Goal: Task Accomplishment & Management: Use online tool/utility

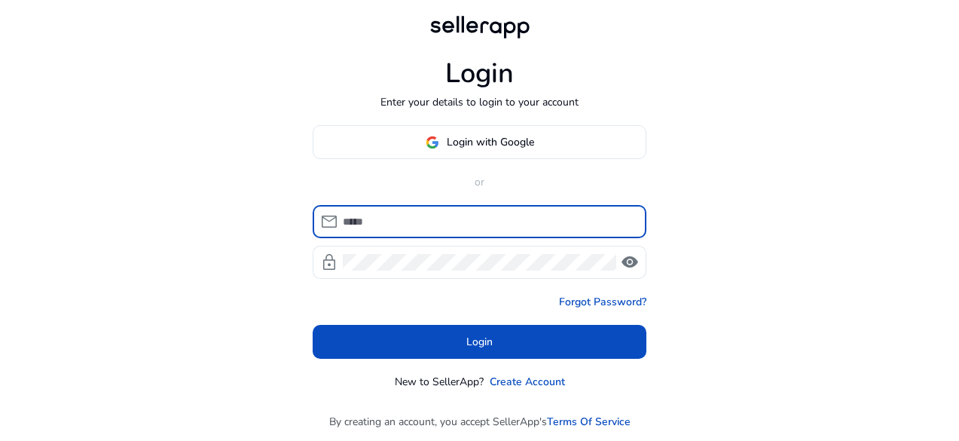
click at [446, 212] on div at bounding box center [489, 221] width 292 height 33
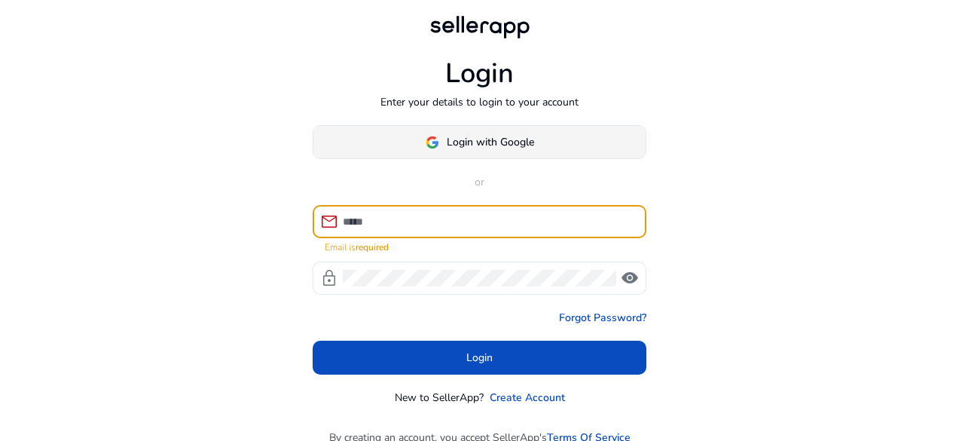
click at [472, 141] on span "Login with Google" at bounding box center [490, 142] width 87 height 16
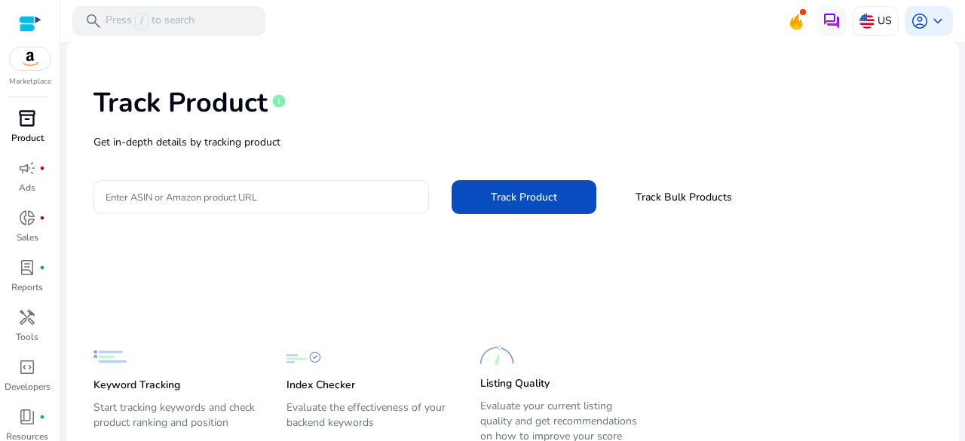
click at [32, 117] on span "inventory_2" at bounding box center [27, 118] width 18 height 18
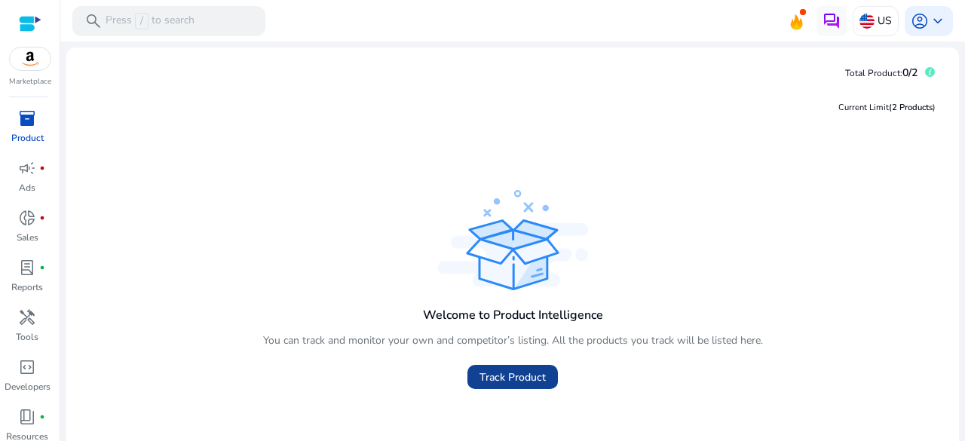
click at [508, 378] on span "Track Product" at bounding box center [512, 377] width 66 height 16
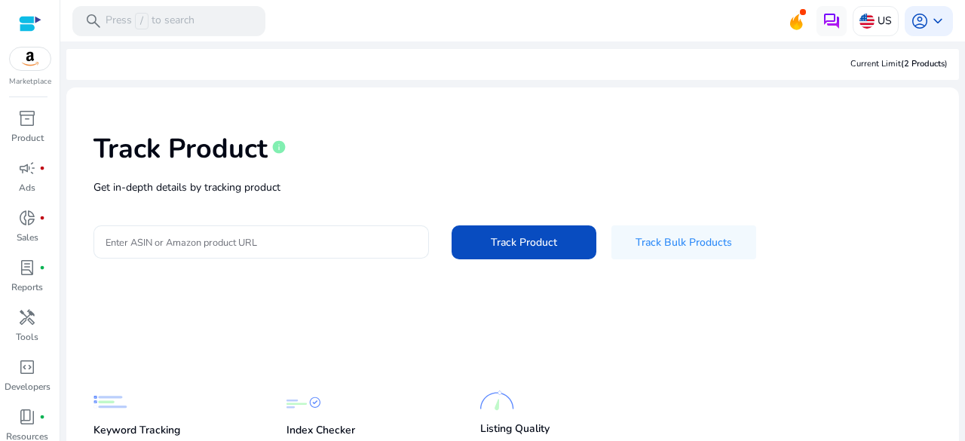
click at [277, 229] on div at bounding box center [260, 241] width 311 height 33
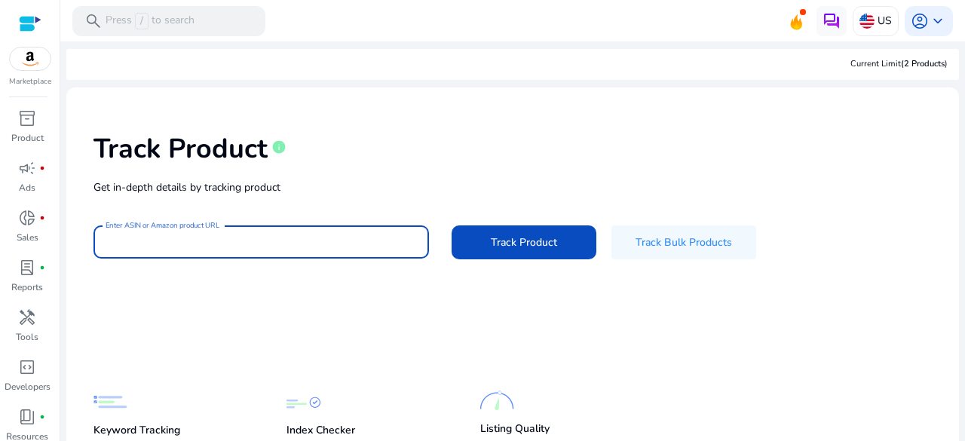
click at [277, 244] on input "Enter ASIN or Amazon product URL" at bounding box center [260, 242] width 311 height 17
paste input "**********"
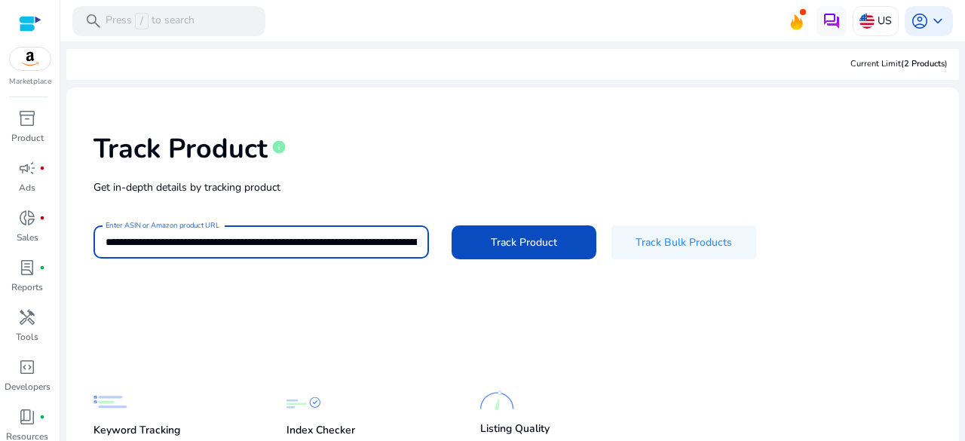
scroll to position [0, 2412]
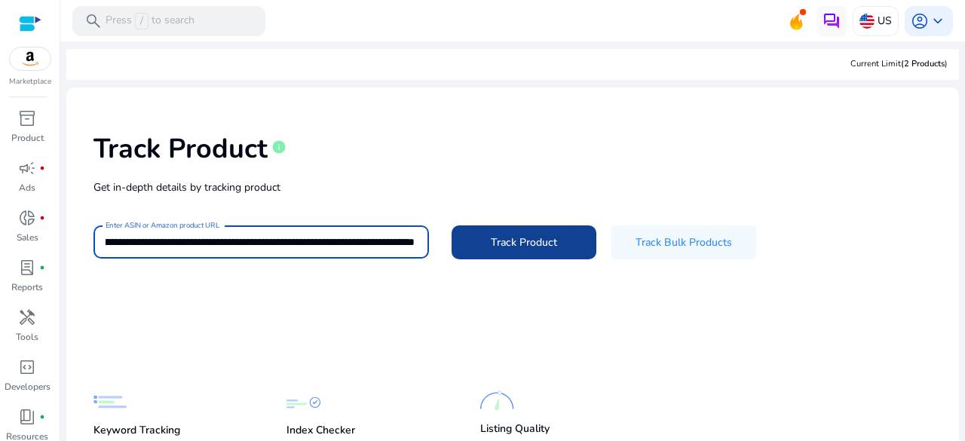
click at [491, 249] on span "Track Product" at bounding box center [524, 242] width 66 height 16
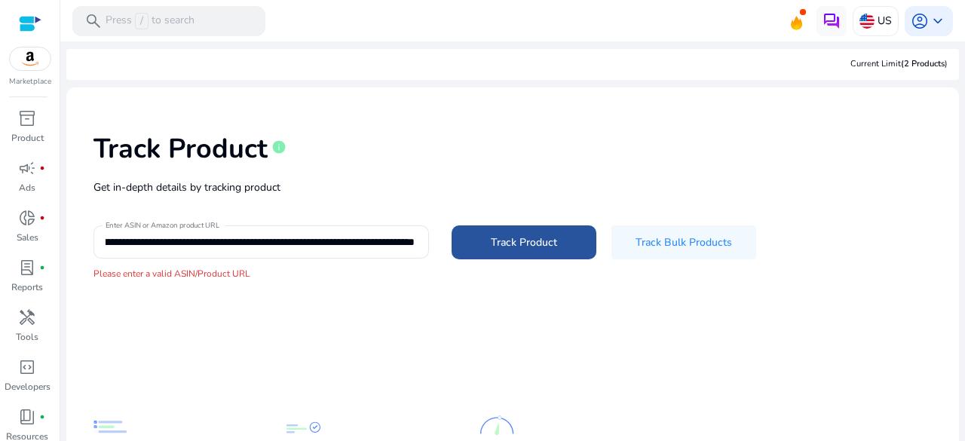
scroll to position [0, 0]
click at [361, 240] on input "**********" at bounding box center [259, 242] width 309 height 17
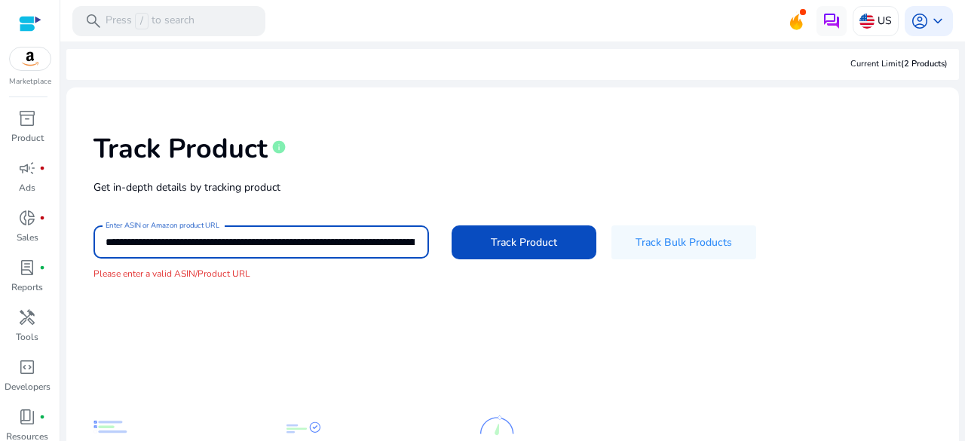
click at [361, 240] on input "**********" at bounding box center [259, 242] width 309 height 17
click at [361, 241] on input "**********" at bounding box center [259, 242] width 309 height 17
paste input
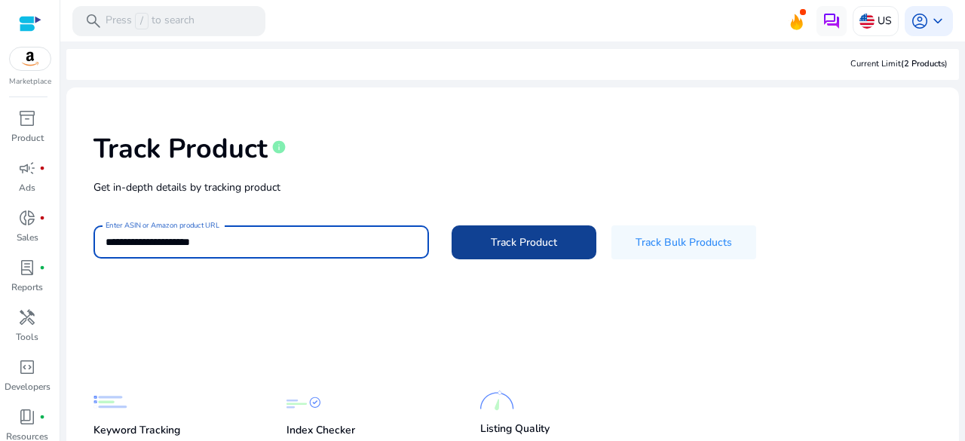
click at [492, 239] on span "Track Product" at bounding box center [524, 242] width 66 height 16
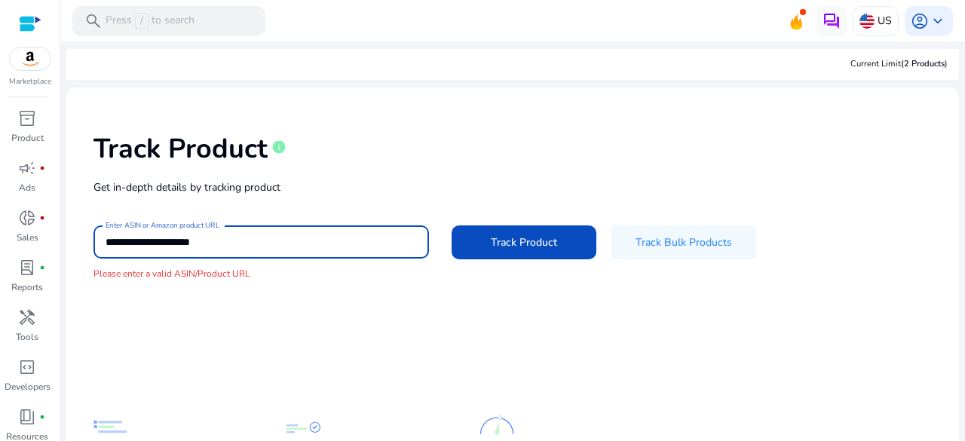
click at [246, 234] on input "**********" at bounding box center [259, 242] width 309 height 17
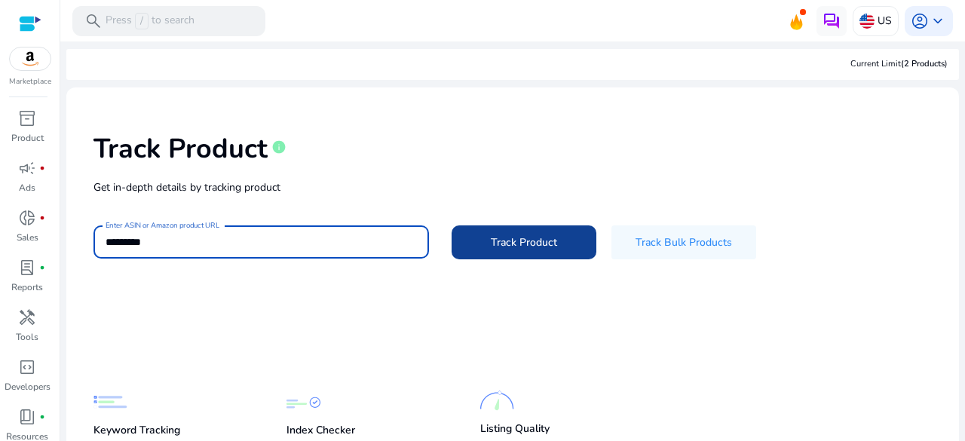
type input "*********"
click at [479, 246] on span at bounding box center [523, 243] width 145 height 36
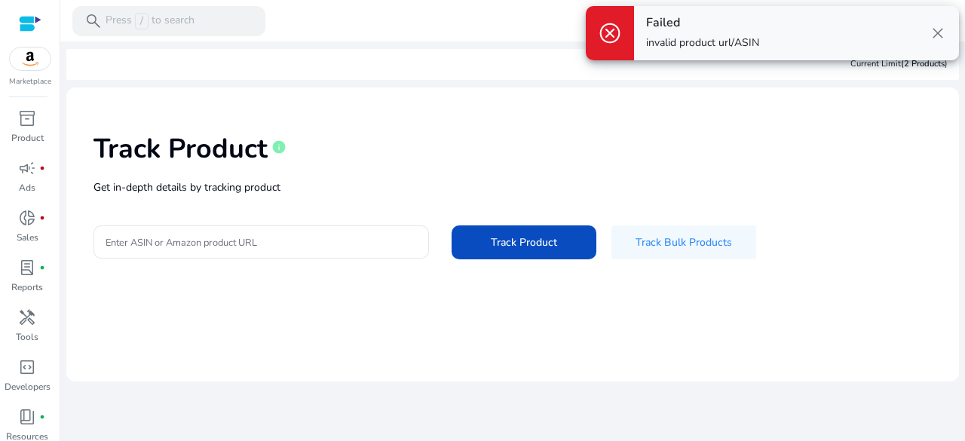
click at [937, 32] on span "close" at bounding box center [937, 33] width 18 height 18
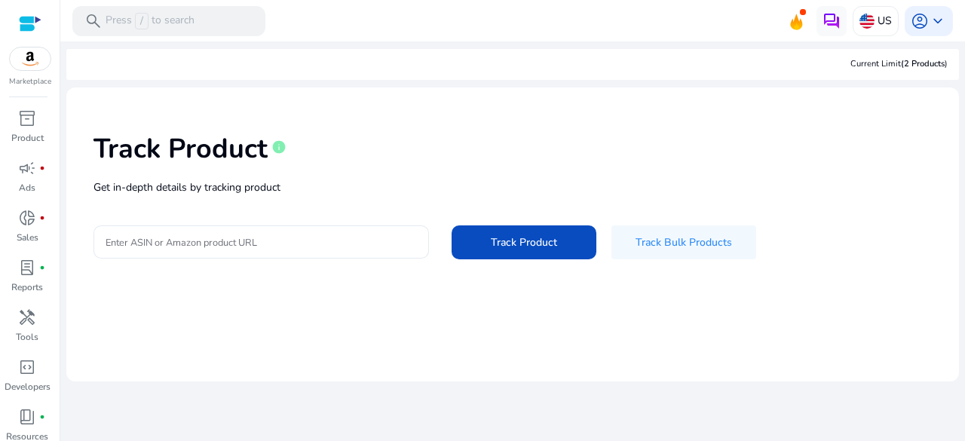
click at [262, 234] on input "Enter ASIN or Amazon product URL" at bounding box center [260, 242] width 311 height 17
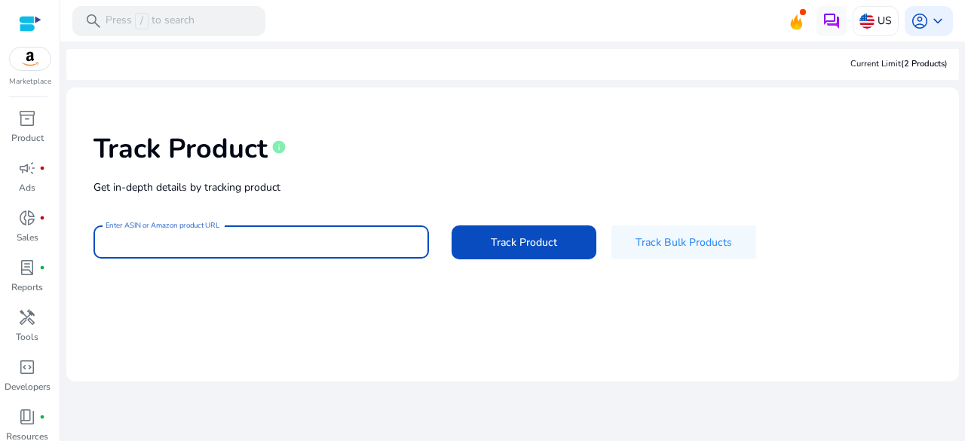
paste input "**********"
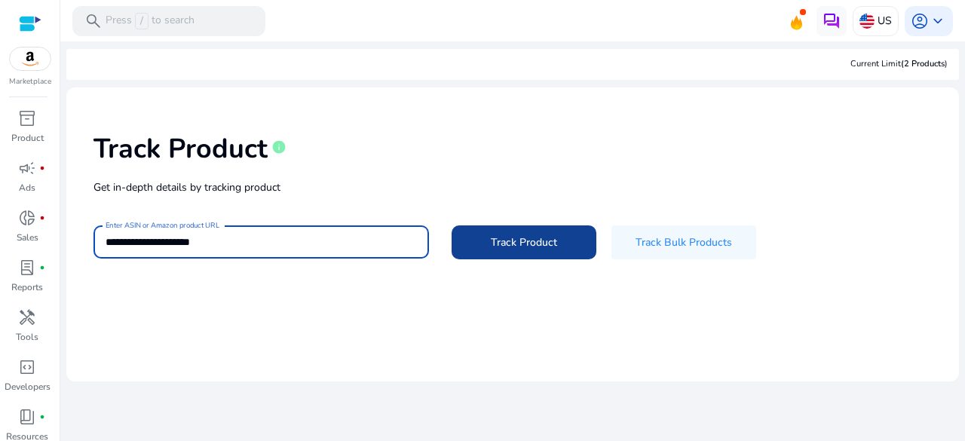
type input "**********"
click at [498, 231] on span at bounding box center [523, 243] width 145 height 36
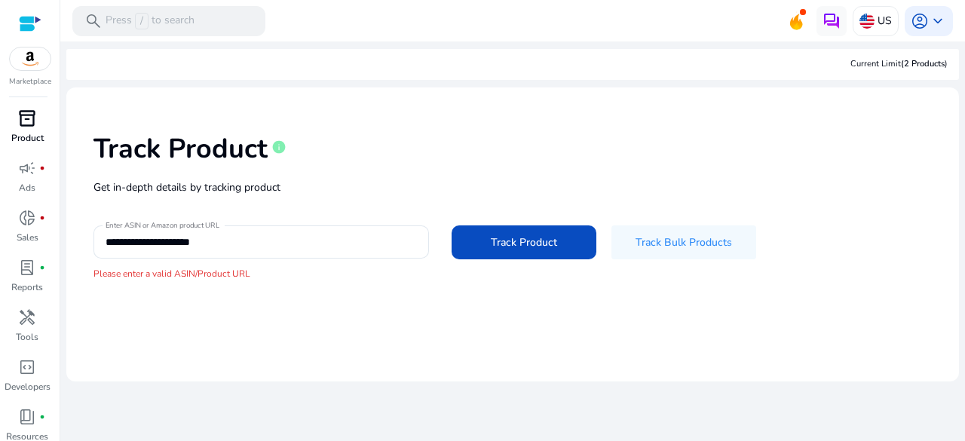
click at [26, 118] on span "inventory_2" at bounding box center [27, 118] width 18 height 18
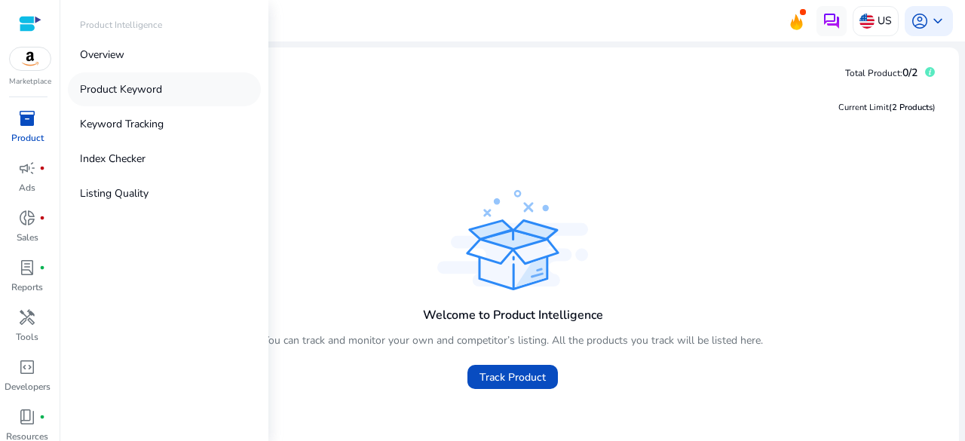
click at [117, 95] on p "Product Keyword" at bounding box center [121, 89] width 82 height 16
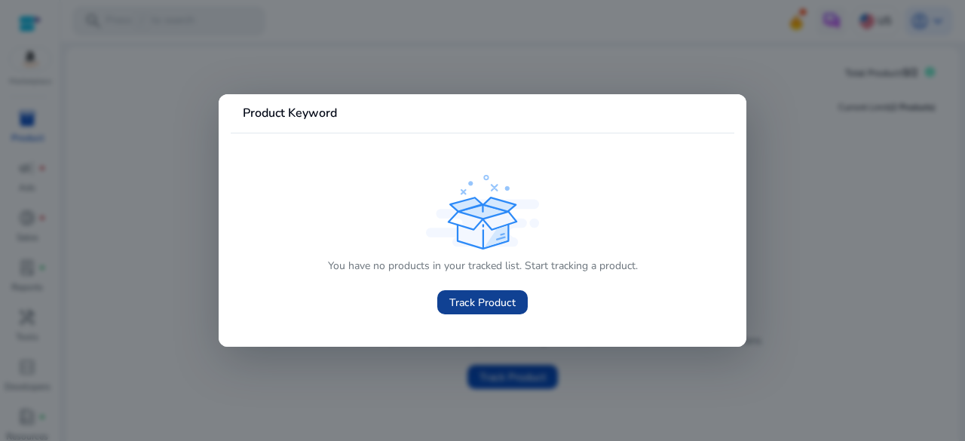
click at [455, 290] on span at bounding box center [482, 302] width 90 height 36
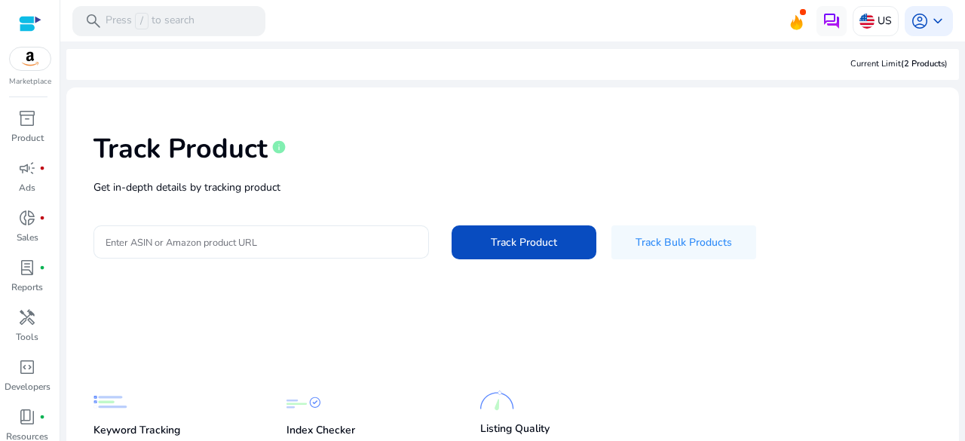
click at [325, 236] on input "Enter ASIN or Amazon product URL" at bounding box center [260, 242] width 311 height 17
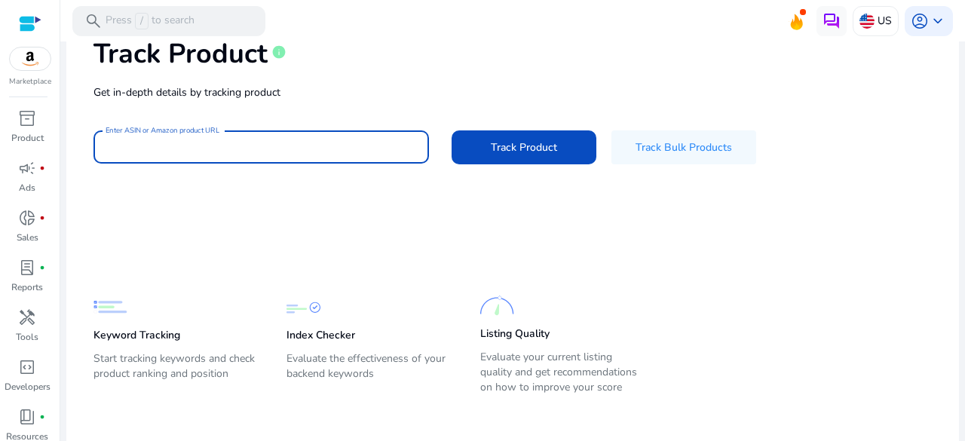
scroll to position [102, 0]
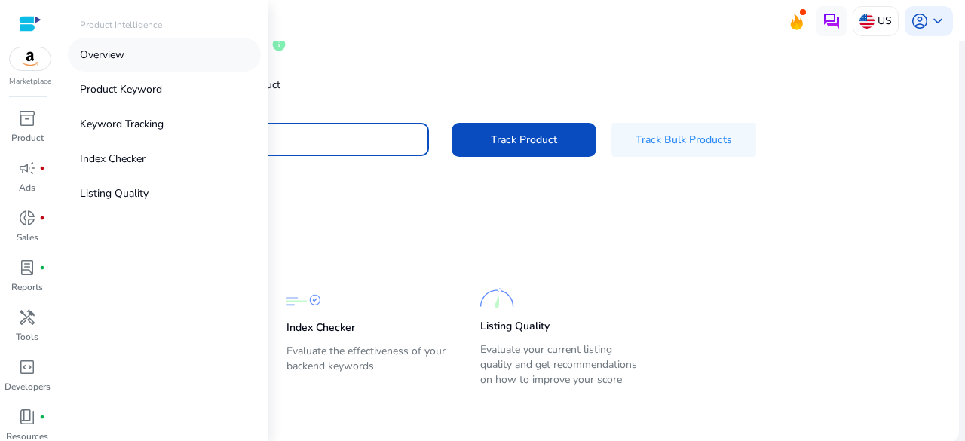
click at [99, 61] on p "Overview" at bounding box center [102, 55] width 44 height 16
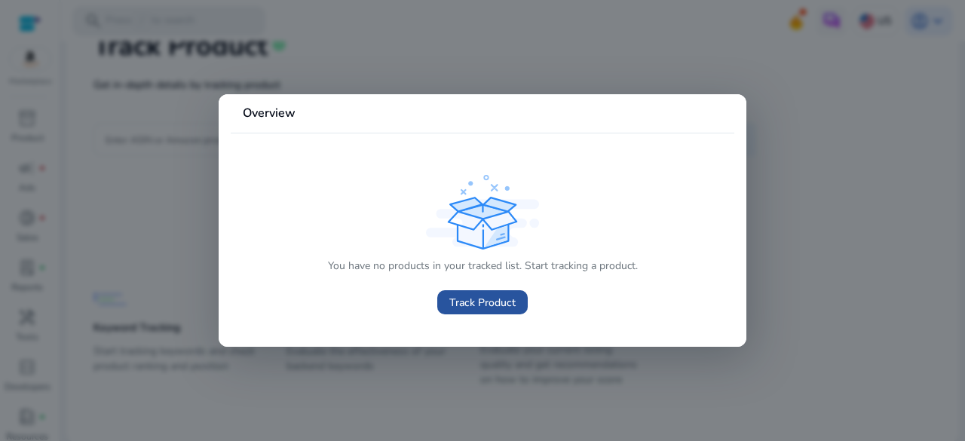
click at [451, 296] on span "Track Product" at bounding box center [482, 303] width 66 height 16
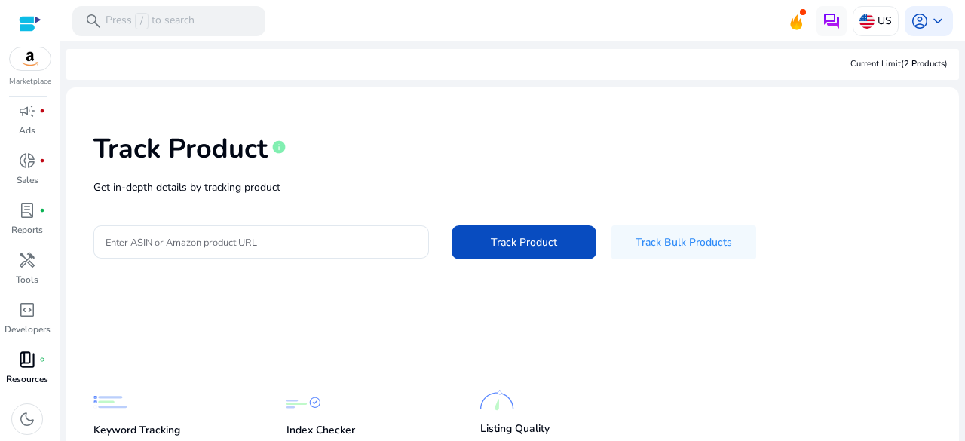
scroll to position [0, 0]
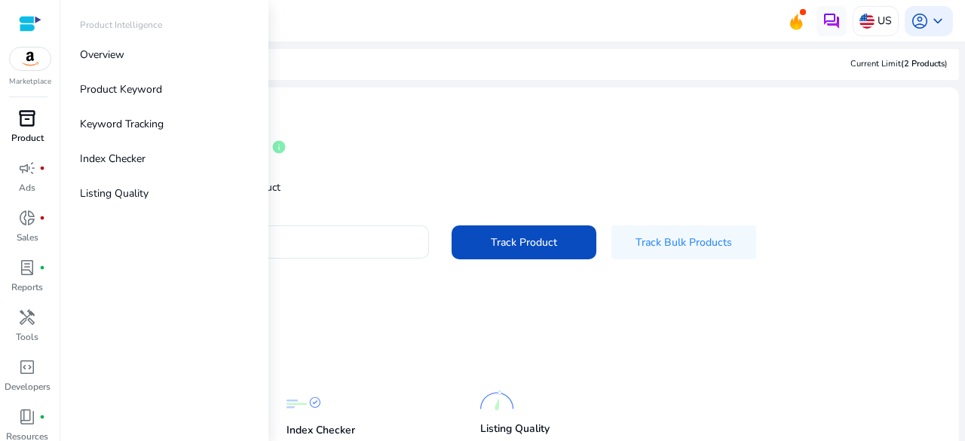
click at [19, 124] on span "inventory_2" at bounding box center [27, 118] width 18 height 18
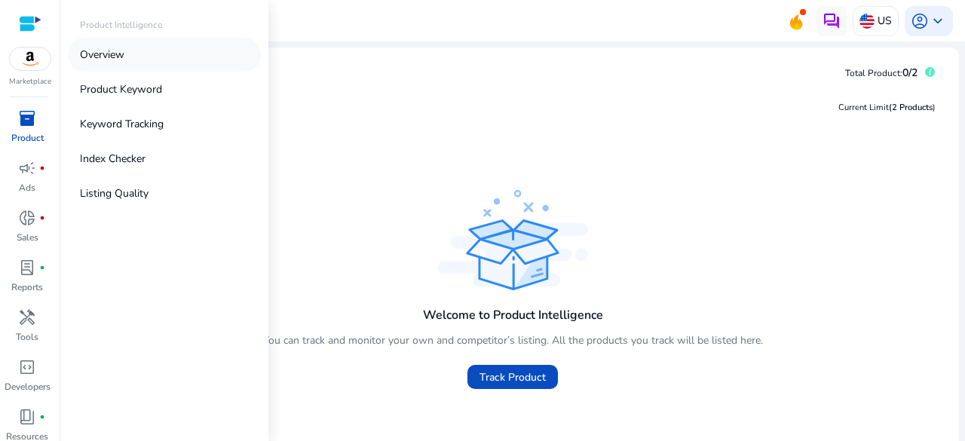
click at [105, 57] on p "Overview" at bounding box center [102, 55] width 44 height 16
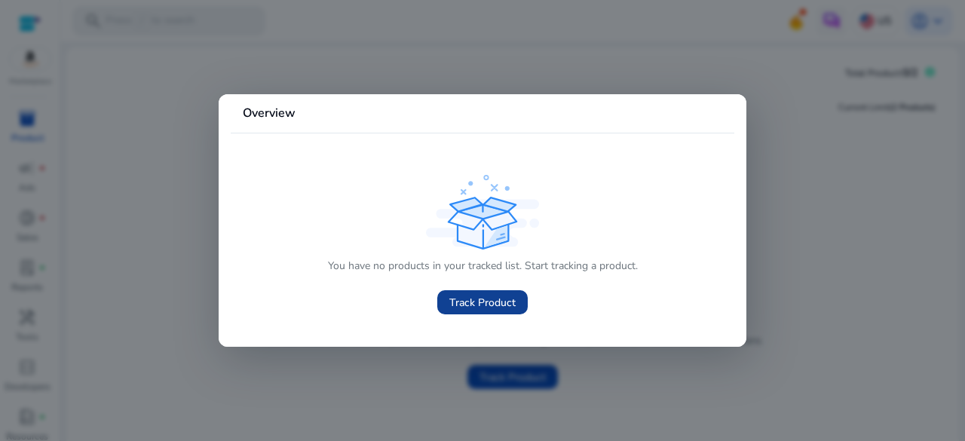
click at [459, 287] on span at bounding box center [482, 302] width 90 height 36
click at [459, 315] on span at bounding box center [482, 302] width 90 height 36
click at [460, 309] on span "Track Product" at bounding box center [482, 303] width 66 height 16
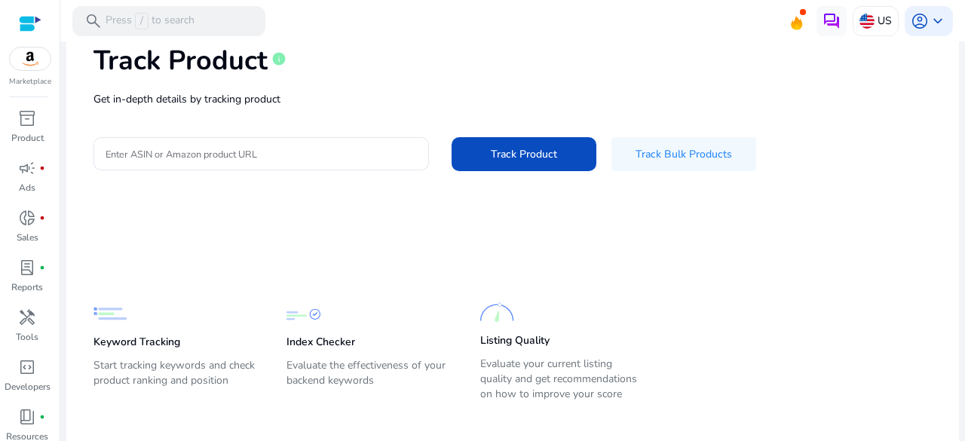
scroll to position [102, 0]
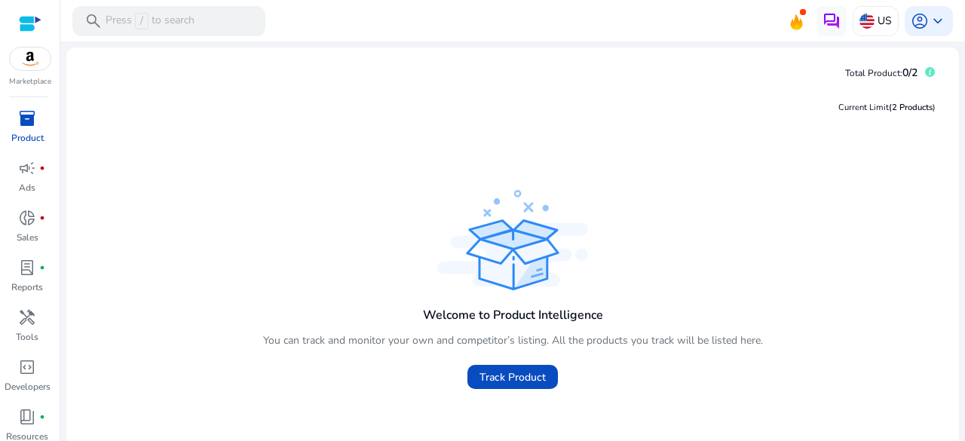
click at [33, 62] on img at bounding box center [30, 58] width 41 height 23
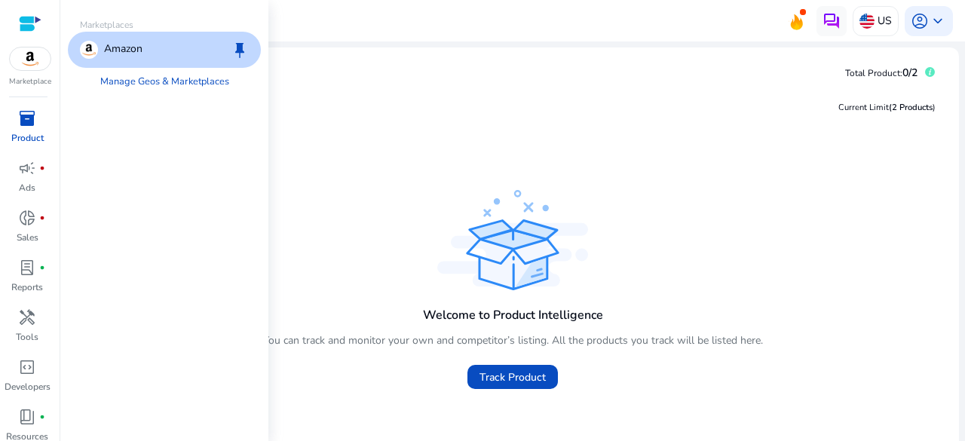
click at [36, 61] on img at bounding box center [30, 58] width 41 height 23
click at [117, 56] on p "Amazon" at bounding box center [123, 50] width 38 height 18
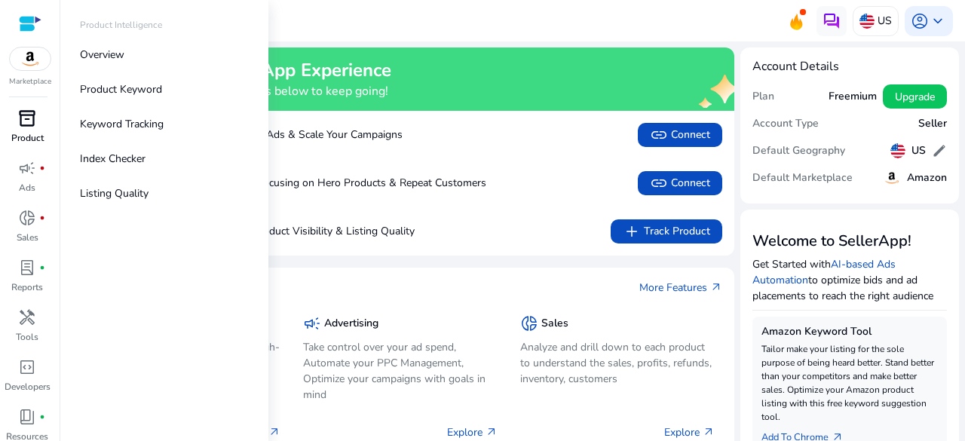
click at [24, 127] on span "inventory_2" at bounding box center [27, 118] width 18 height 18
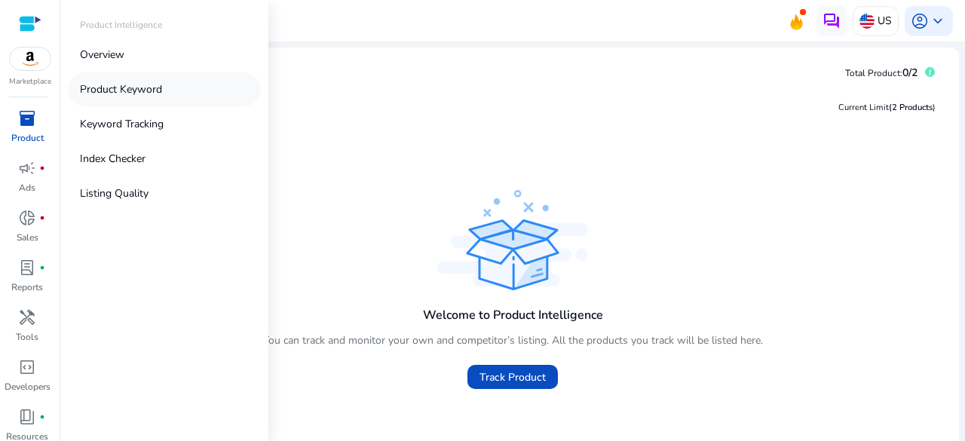
click at [160, 91] on p "Product Keyword" at bounding box center [121, 89] width 82 height 16
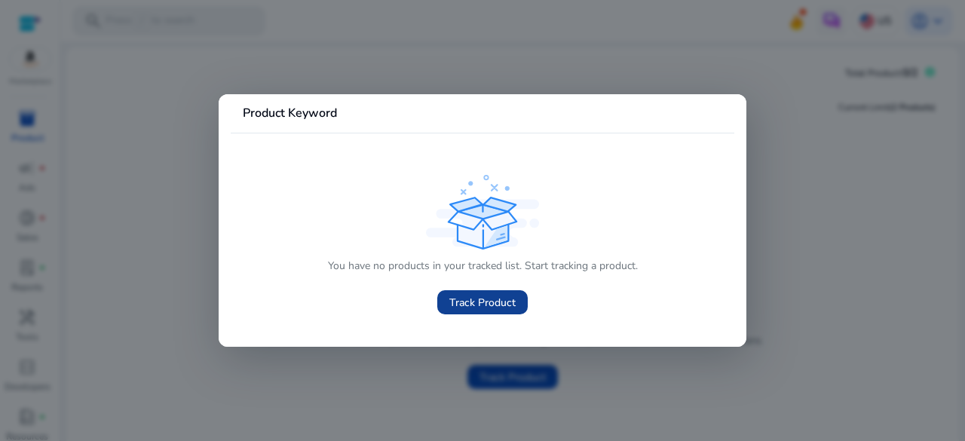
click at [472, 291] on span at bounding box center [482, 302] width 90 height 36
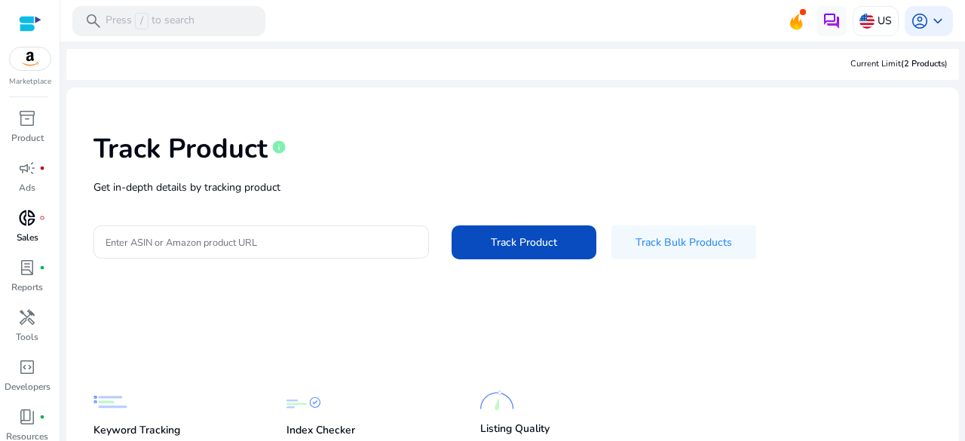
click at [33, 222] on span "donut_small" at bounding box center [27, 218] width 18 height 18
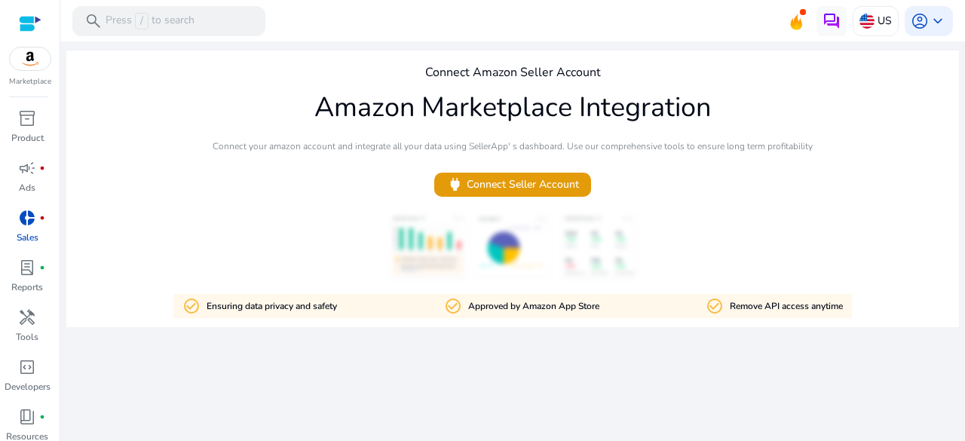
click at [33, 26] on div at bounding box center [30, 23] width 23 height 17
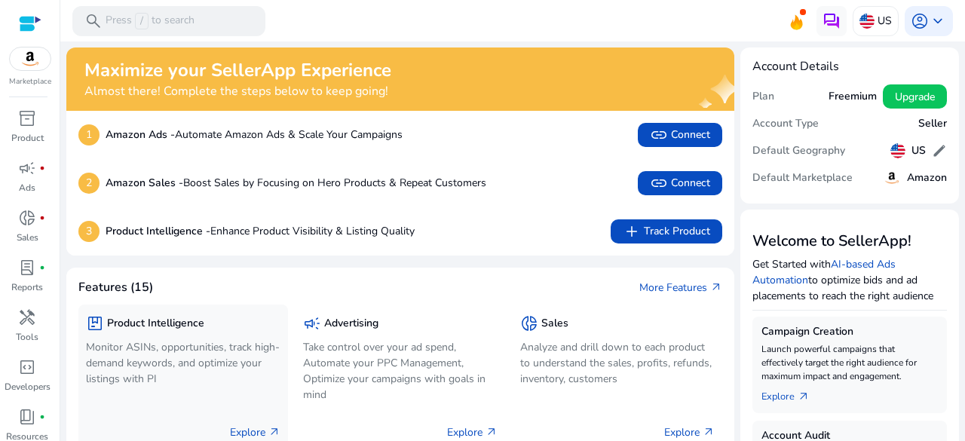
click at [163, 321] on h5 "Product Intelligence" at bounding box center [155, 323] width 97 height 13
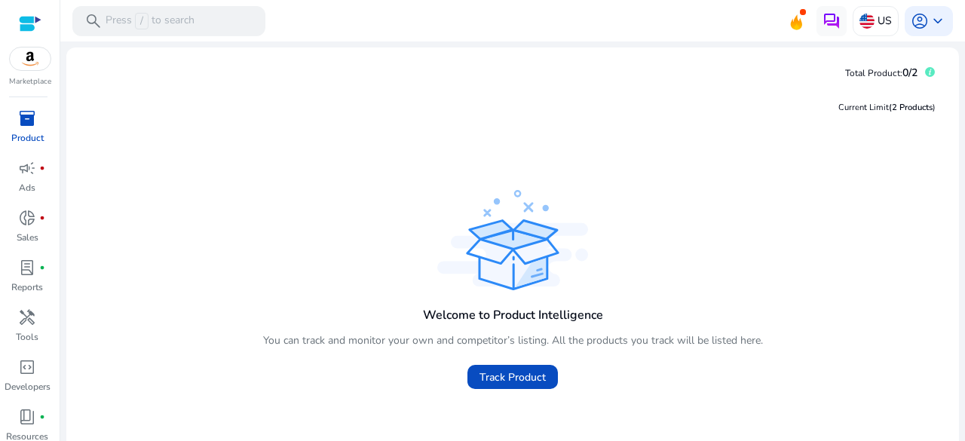
click at [459, 375] on div "Welcome to Product Intelligence You can track and monitor your own and competit…" at bounding box center [513, 343] width 500 height 100
click at [490, 378] on span "Track Product" at bounding box center [512, 377] width 66 height 16
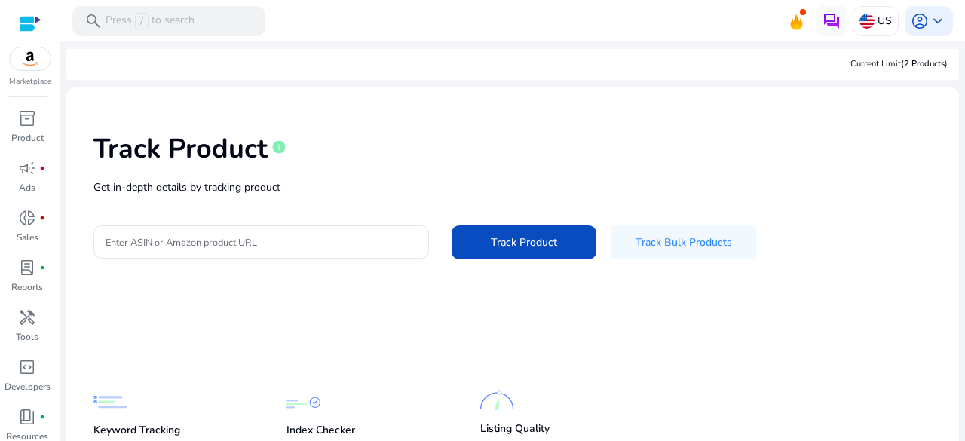
click at [335, 225] on div "Track Product info Get in-depth details by tracking product Enter ASIN or Amazo…" at bounding box center [512, 194] width 868 height 191
click at [335, 236] on input "Enter ASIN or Amazon product URL" at bounding box center [260, 242] width 311 height 17
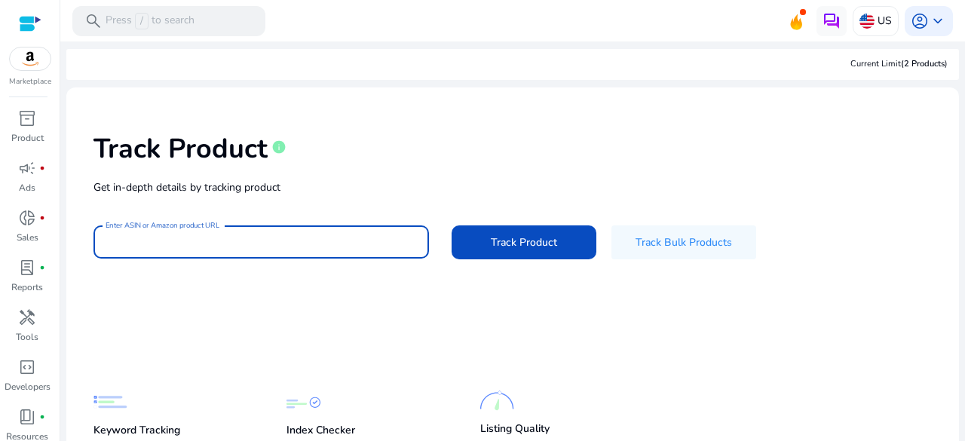
paste input "**********"
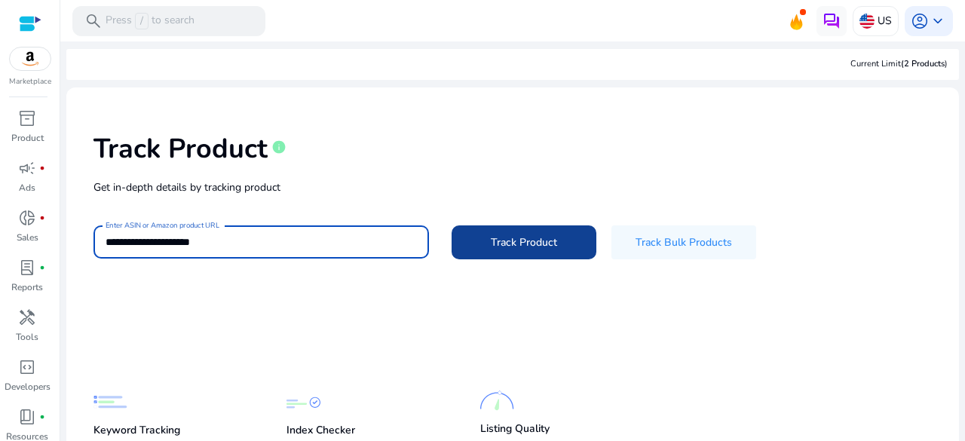
click at [521, 252] on span at bounding box center [523, 243] width 145 height 36
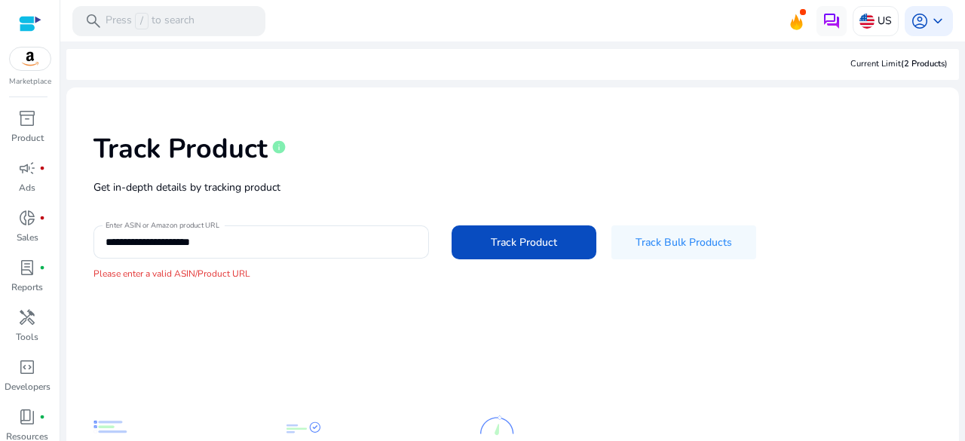
click at [215, 273] on p "Please enter a valid ASIN/Product URL" at bounding box center [512, 274] width 838 height 14
click at [268, 242] on input "**********" at bounding box center [260, 242] width 311 height 17
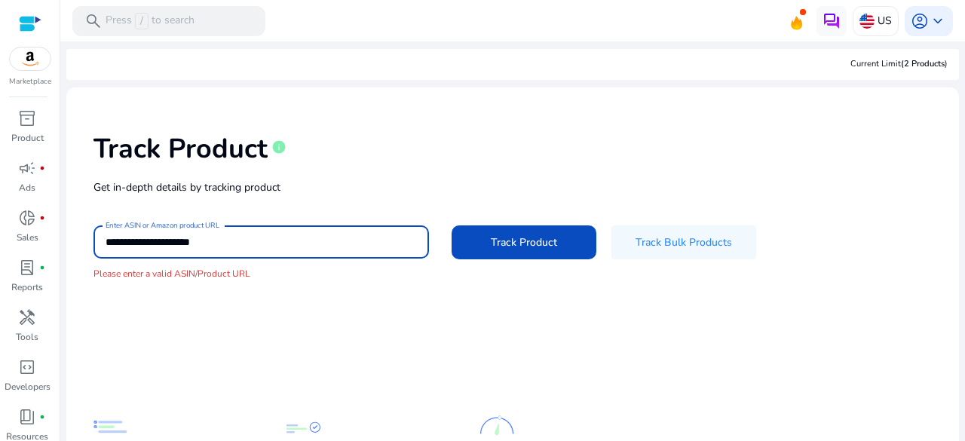
click at [268, 242] on input "**********" at bounding box center [260, 242] width 311 height 17
paste input
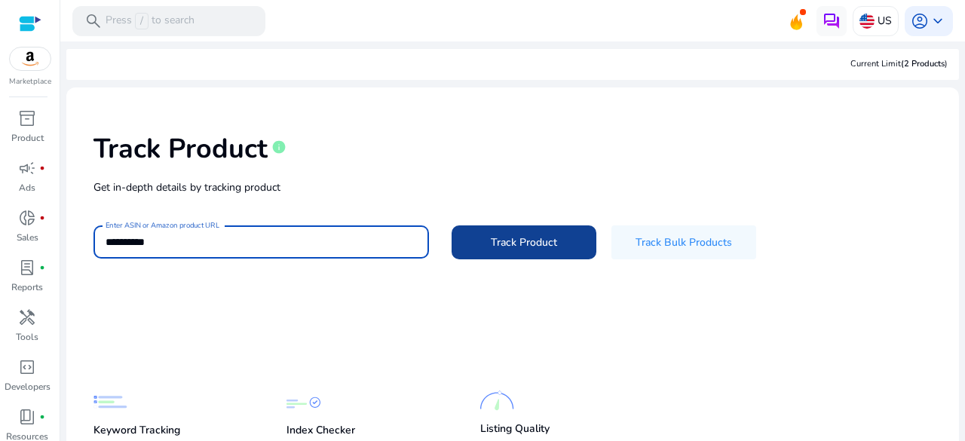
type input "**********"
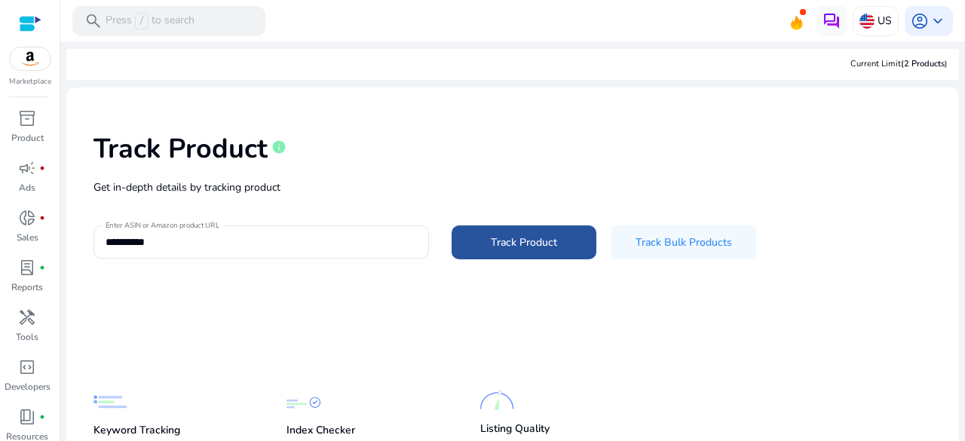
click at [553, 229] on span at bounding box center [523, 243] width 145 height 36
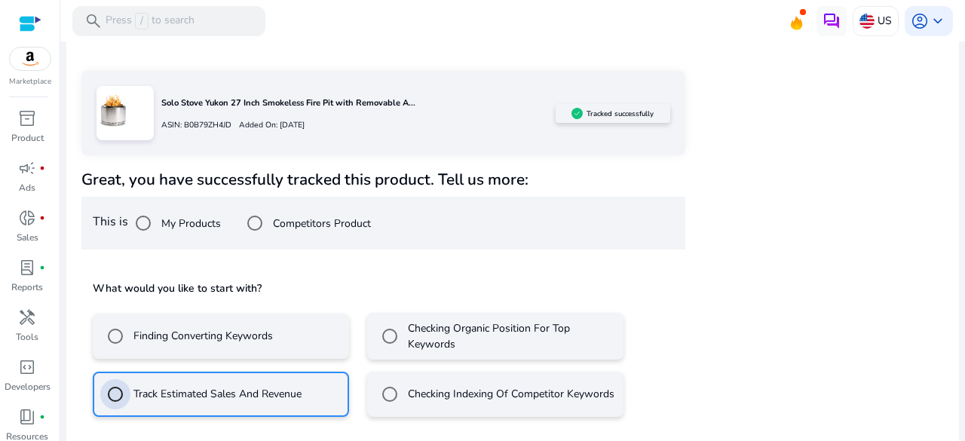
scroll to position [285, 0]
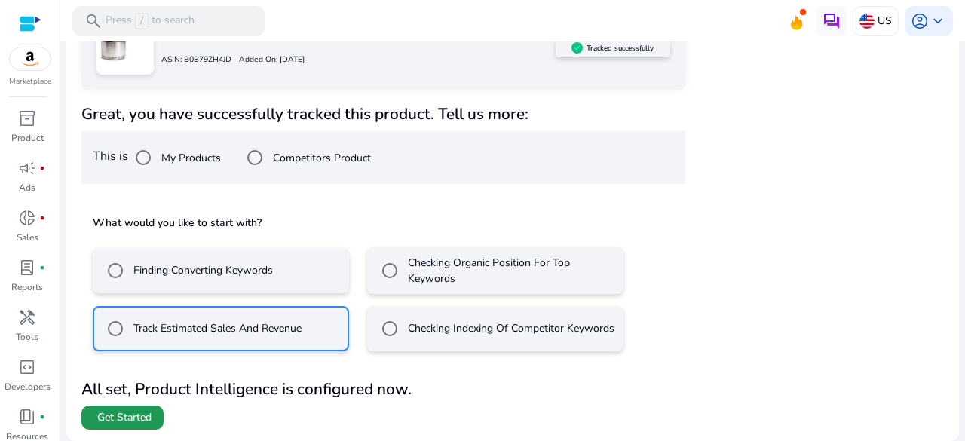
click at [124, 424] on span "Get Started" at bounding box center [124, 417] width 54 height 15
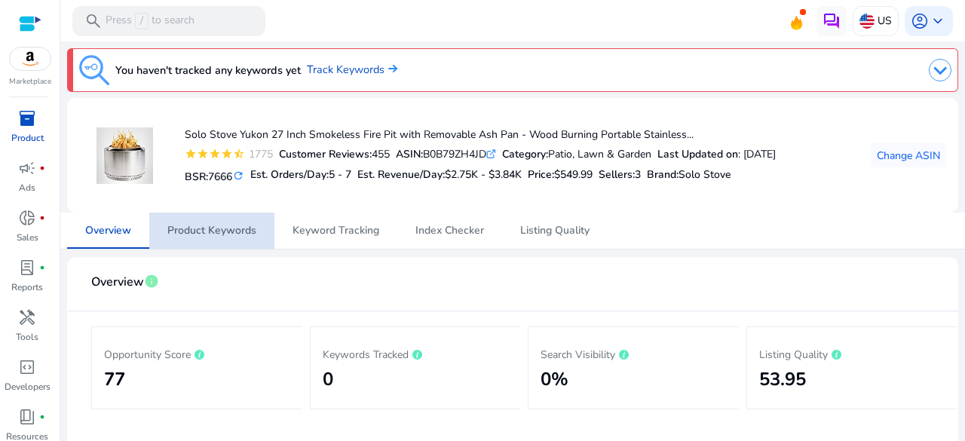
click at [237, 236] on span "Product Keywords" at bounding box center [211, 230] width 89 height 11
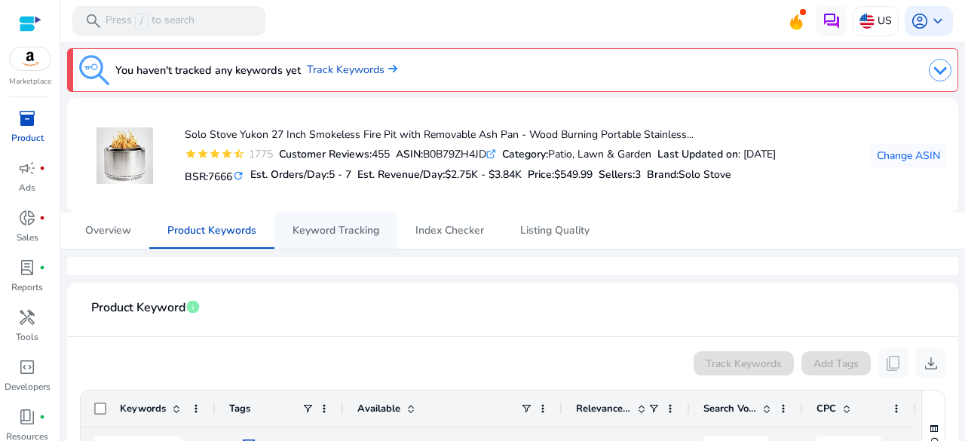
click at [337, 236] on span "Keyword Tracking" at bounding box center [335, 230] width 87 height 11
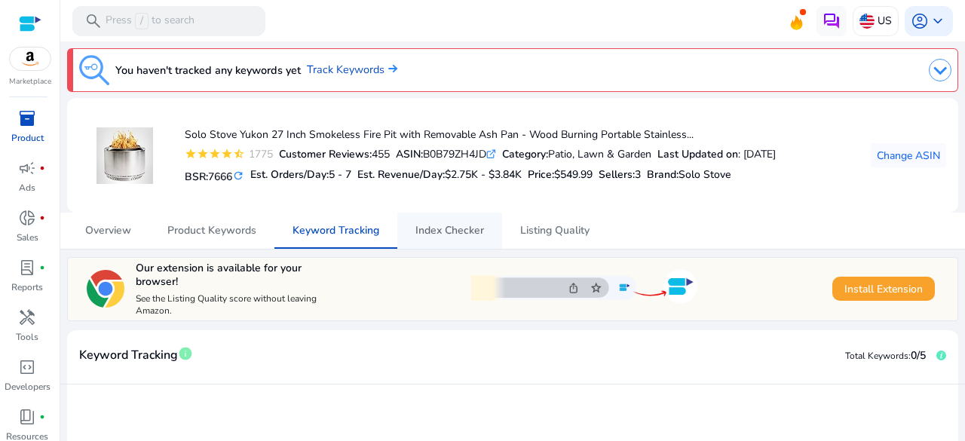
click at [430, 231] on span "Index Checker" at bounding box center [449, 230] width 69 height 11
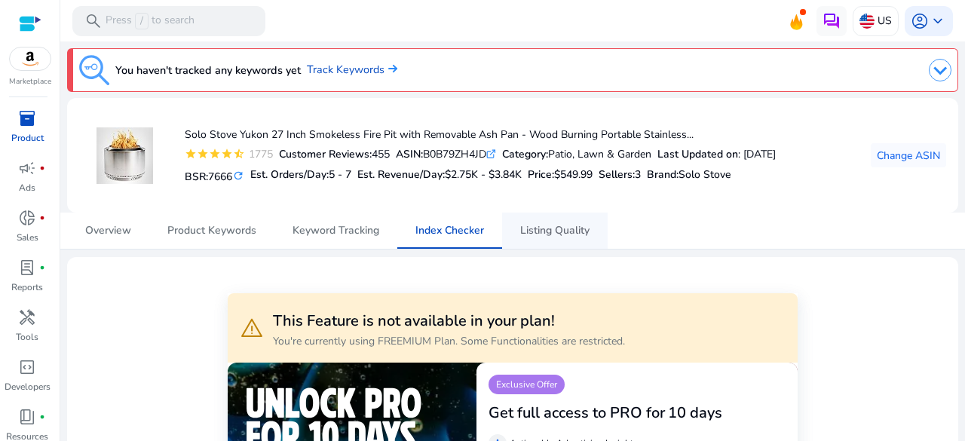
click at [531, 225] on span "Listing Quality" at bounding box center [554, 230] width 69 height 11
click at [115, 227] on span "Overview" at bounding box center [108, 230] width 46 height 11
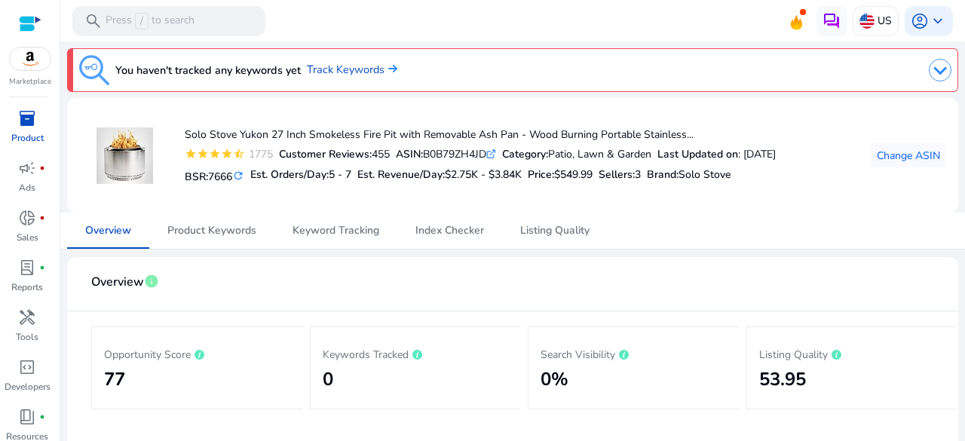
click at [38, 18] on div at bounding box center [30, 23] width 23 height 17
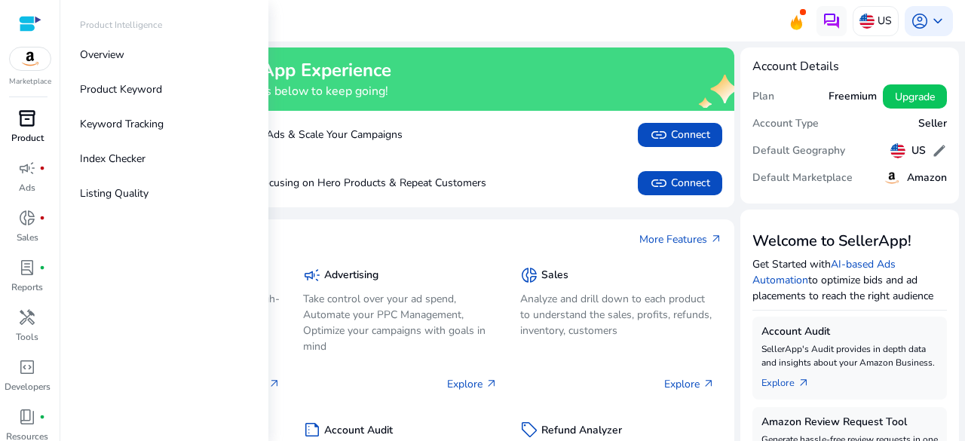
click at [32, 127] on span "inventory_2" at bounding box center [27, 118] width 18 height 18
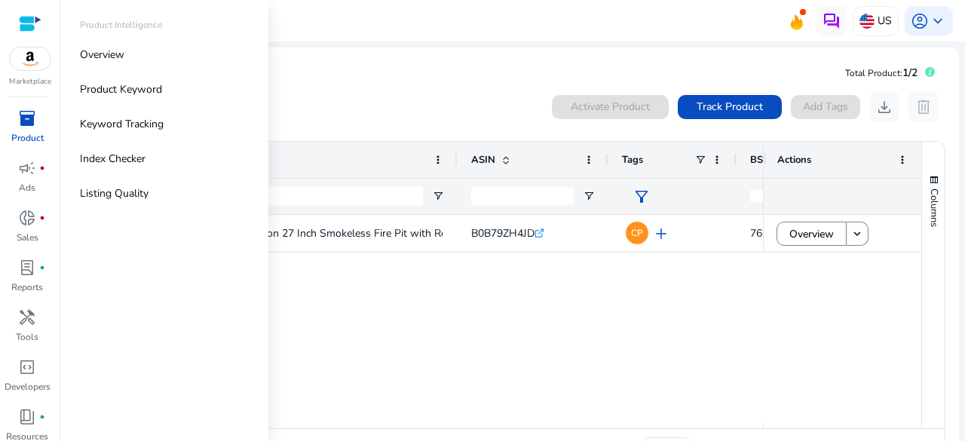
click at [26, 11] on div at bounding box center [30, 23] width 23 height 47
click at [26, 16] on div at bounding box center [30, 23] width 23 height 17
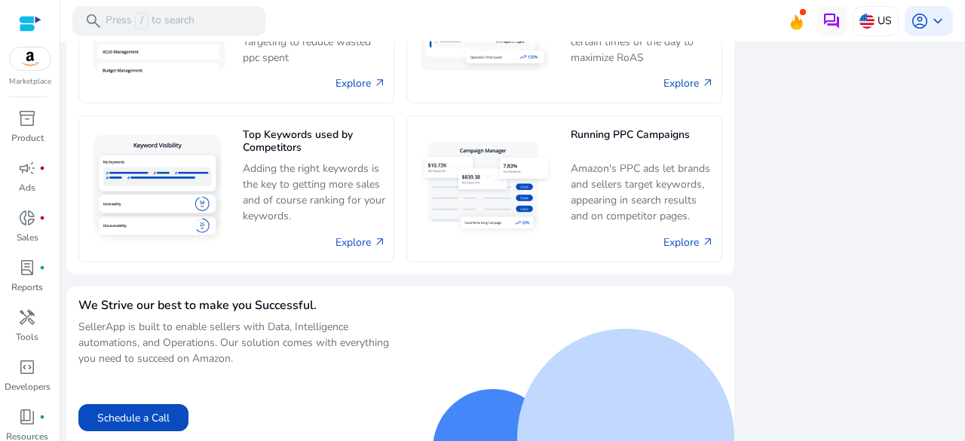
scroll to position [999, 0]
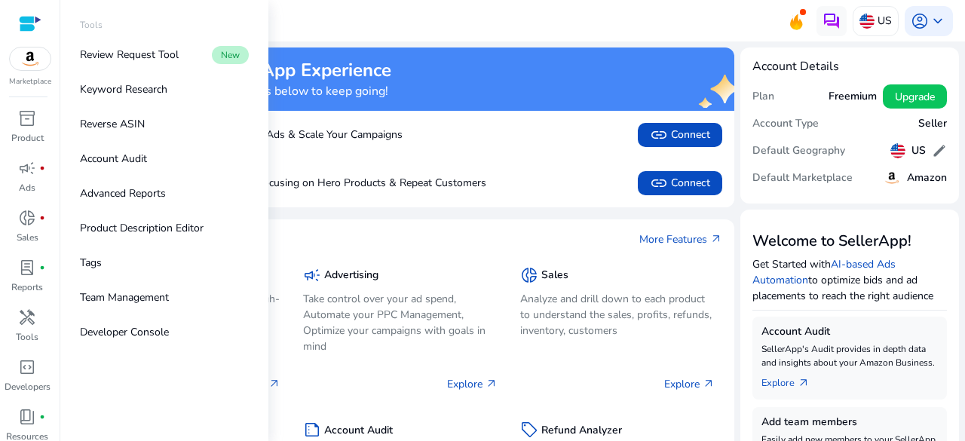
scroll to position [999, 0]
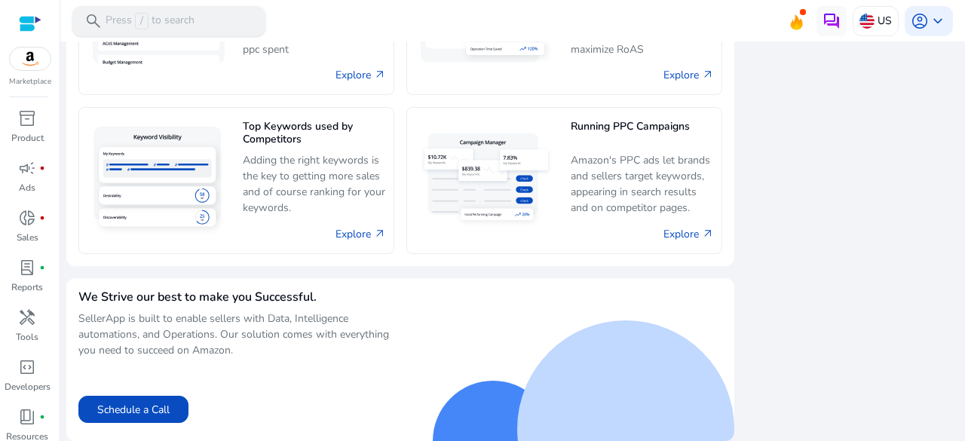
click at [185, 11] on div "search Press / to search" at bounding box center [168, 21] width 193 height 30
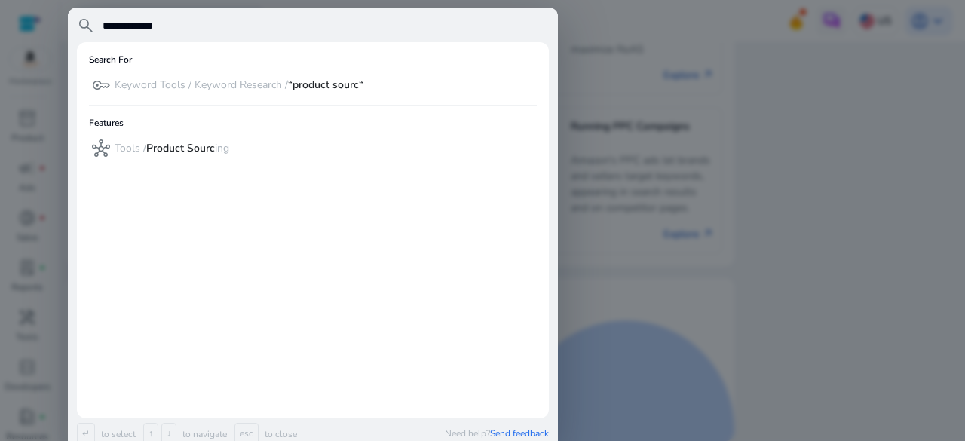
type input "**********"
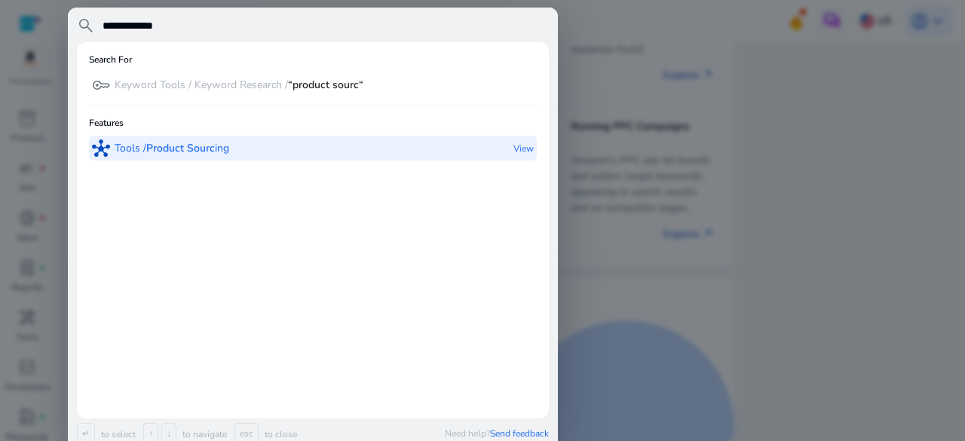
click at [198, 154] on b "Product Sourc" at bounding box center [180, 148] width 69 height 14
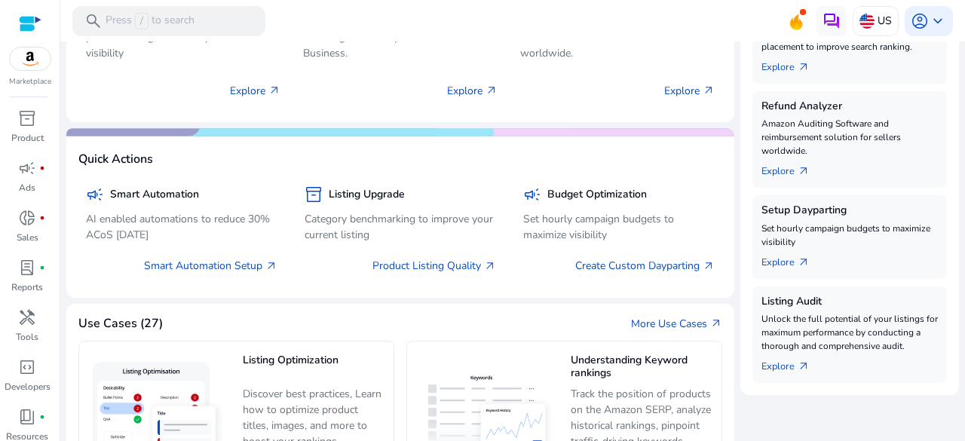
scroll to position [457, 0]
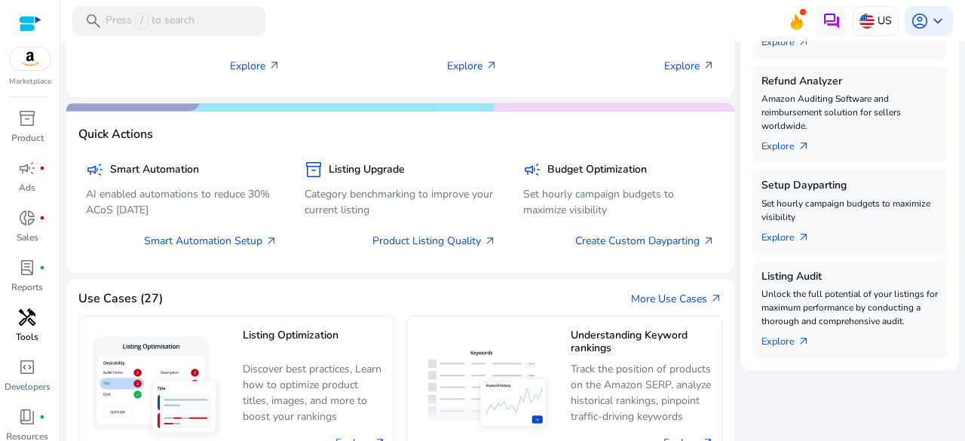
click at [25, 335] on p "Tools" at bounding box center [27, 337] width 23 height 14
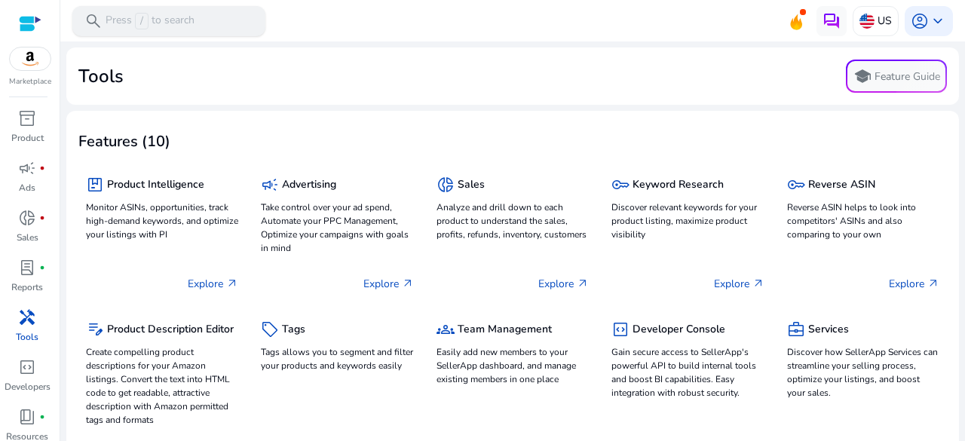
click at [193, 17] on p "Press / to search" at bounding box center [149, 21] width 89 height 17
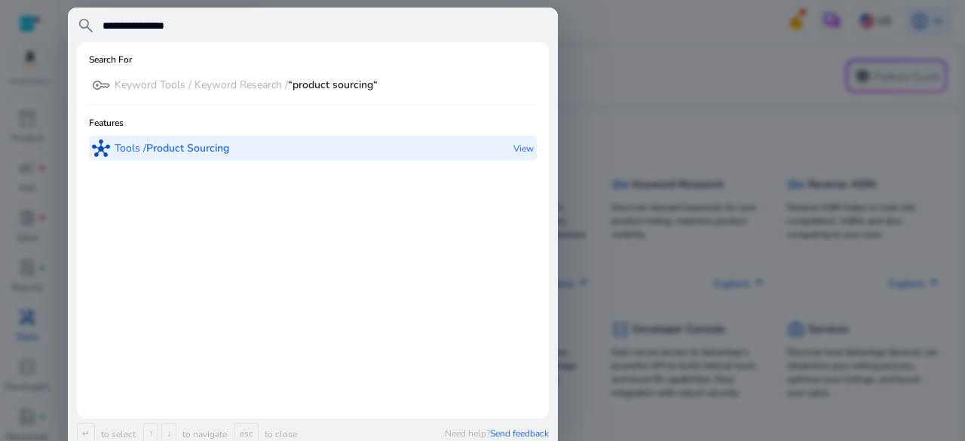
type input "**********"
click at [521, 149] on p "View" at bounding box center [523, 148] width 20 height 25
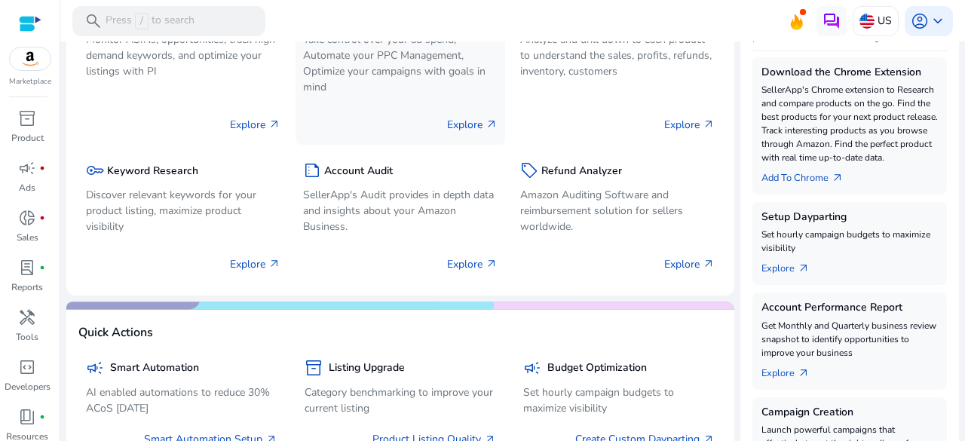
scroll to position [267, 0]
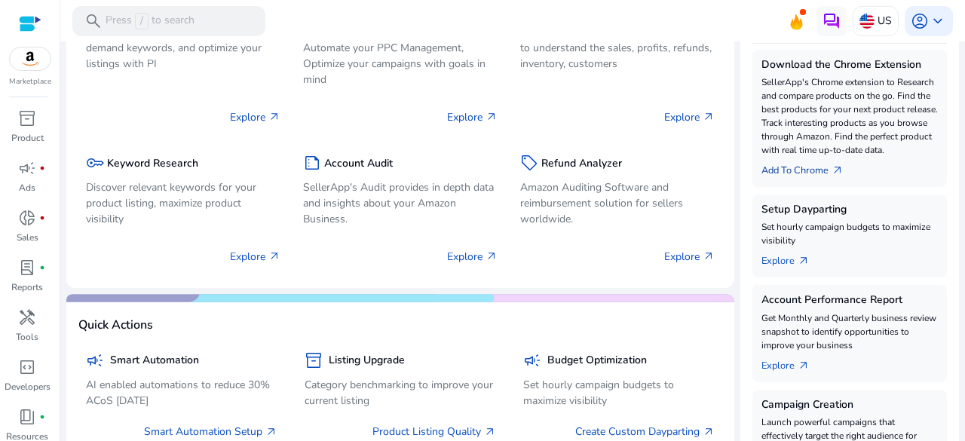
click at [783, 167] on link "Add To Chrome arrow_outward" at bounding box center [808, 167] width 94 height 21
